Goal: Transaction & Acquisition: Purchase product/service

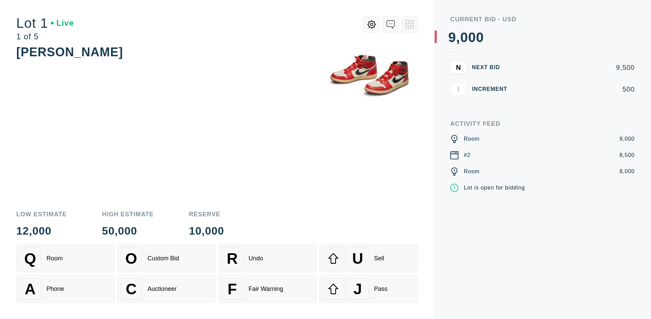
click at [65, 289] on div "A Phone" at bounding box center [65, 289] width 92 height 22
click at [167, 258] on div "Custom Bid" at bounding box center [164, 258] width 32 height 7
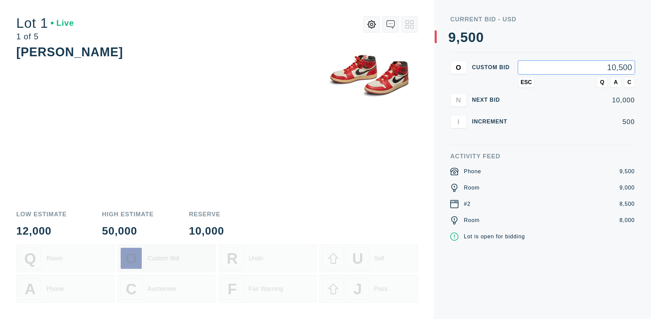
type input "10,500"
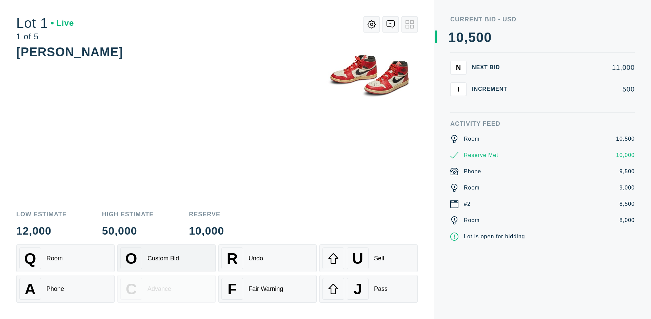
click at [167, 258] on div "Custom Bid" at bounding box center [164, 258] width 32 height 7
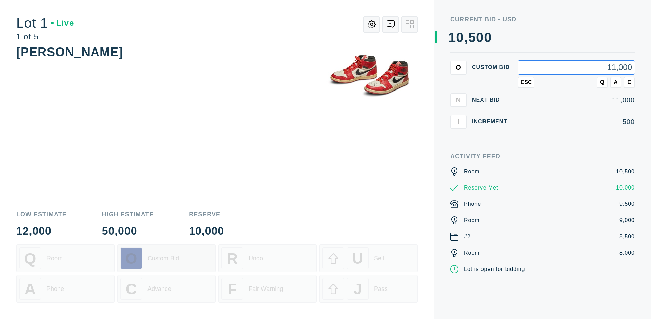
type input "11,000"
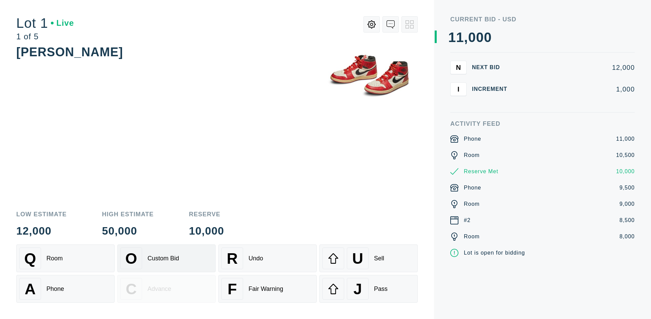
click at [65, 258] on div "Q Room" at bounding box center [65, 259] width 92 height 22
